Goal: Entertainment & Leisure: Consume media (video, audio)

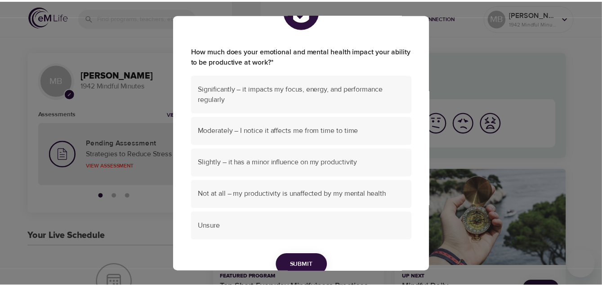
scroll to position [82, 0]
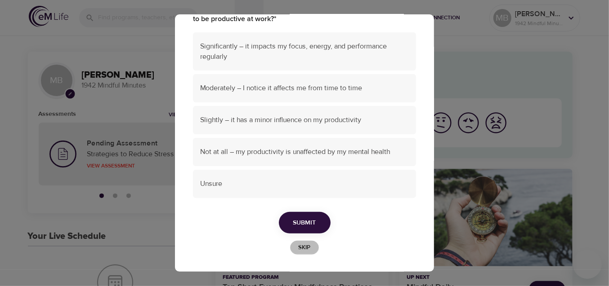
click at [297, 250] on span "Skip" at bounding box center [304, 248] width 20 height 10
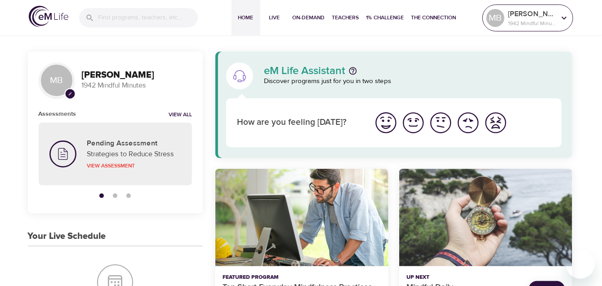
click at [522, 21] on p "1942 Mindful Minutes" at bounding box center [532, 23] width 48 height 8
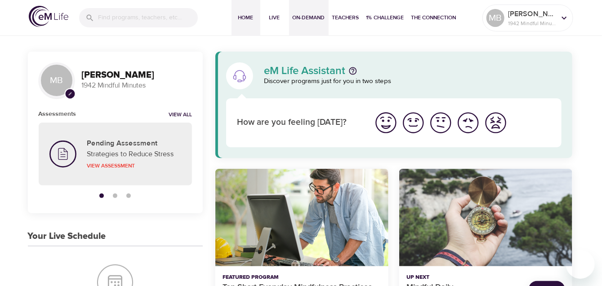
click at [305, 21] on span "On-Demand" at bounding box center [309, 17] width 32 height 9
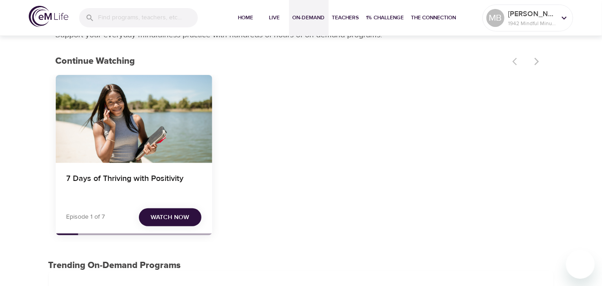
scroll to position [45, 0]
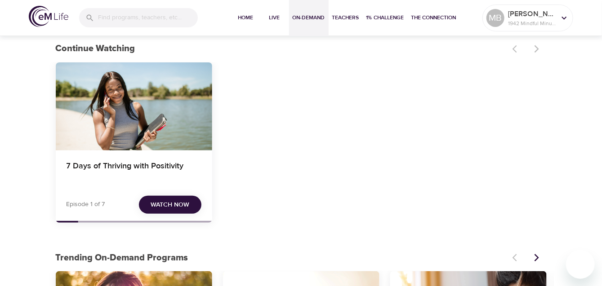
click at [171, 206] on span "Watch Now" at bounding box center [170, 205] width 39 height 11
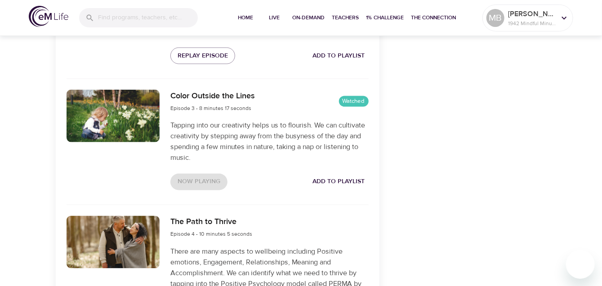
scroll to position [629, 0]
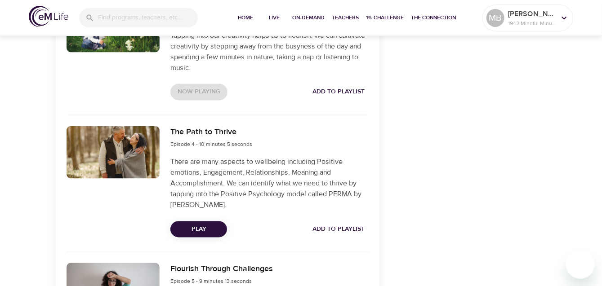
click at [203, 225] on span "Play" at bounding box center [199, 229] width 42 height 11
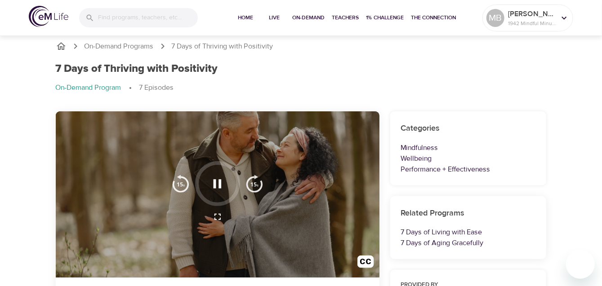
scroll to position [0, 0]
